Goal: Task Accomplishment & Management: Manage account settings

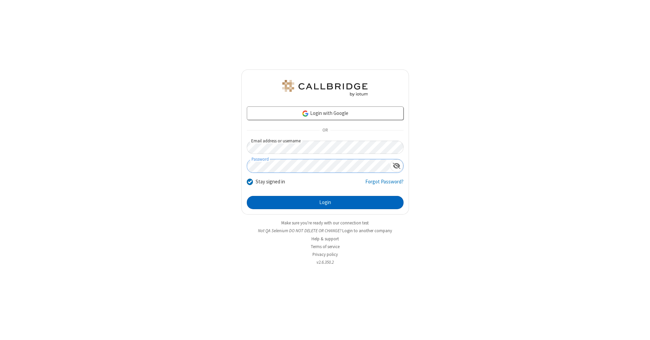
click at [325, 202] on button "Login" at bounding box center [325, 203] width 157 height 14
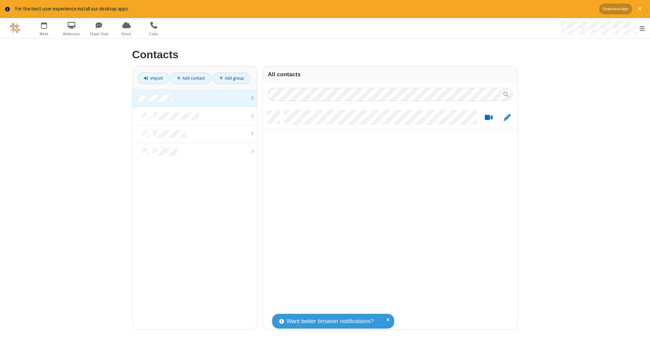
scroll to position [218, 250]
click at [195, 98] on link at bounding box center [194, 98] width 125 height 18
click at [191, 78] on link "Add contact" at bounding box center [191, 78] width 41 height 12
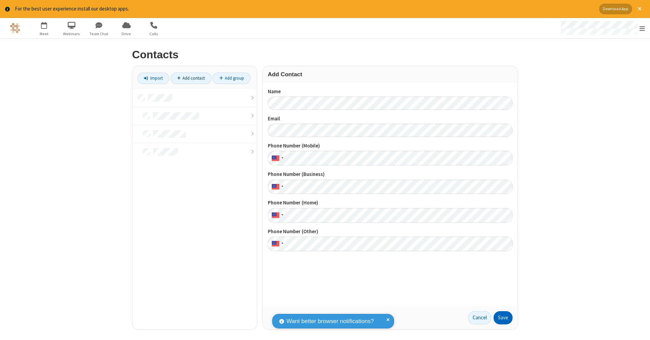
click at [503, 317] on button "Save" at bounding box center [503, 318] width 19 height 14
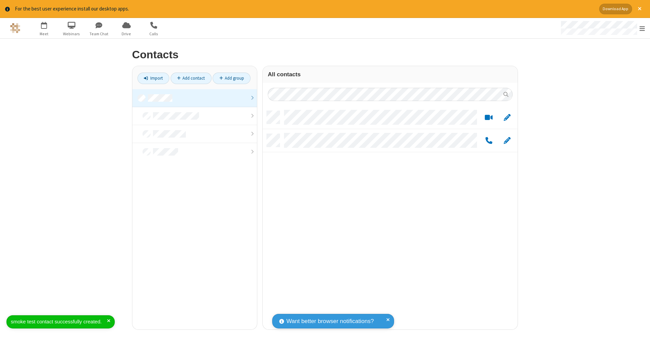
scroll to position [218, 250]
click at [191, 78] on link "Add contact" at bounding box center [191, 78] width 41 height 12
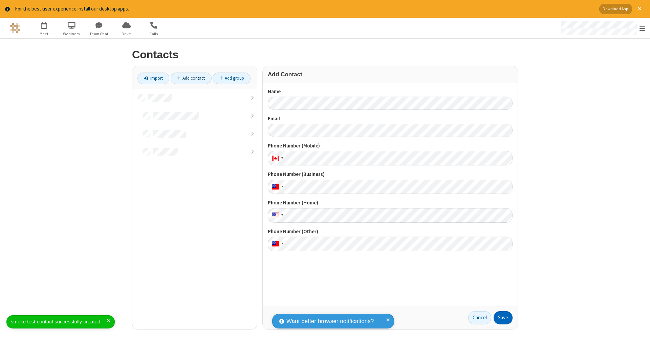
click at [503, 317] on button "Save" at bounding box center [503, 318] width 19 height 14
